Goal: Find specific page/section: Find specific page/section

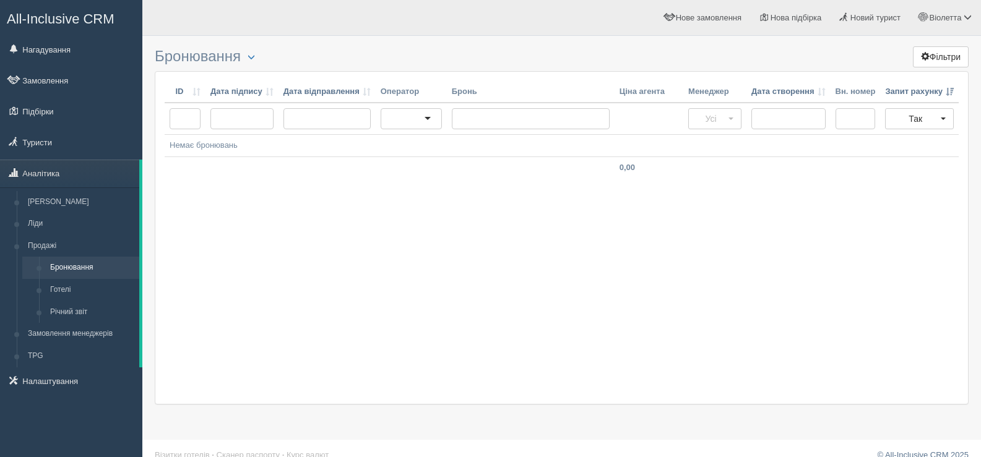
click at [338, 256] on div "ID Дата підпису Дата відправлення Оператор [PERSON_NAME] агента Менеджер Дата с…" at bounding box center [562, 237] width 814 height 333
